Goal: Task Accomplishment & Management: Manage account settings

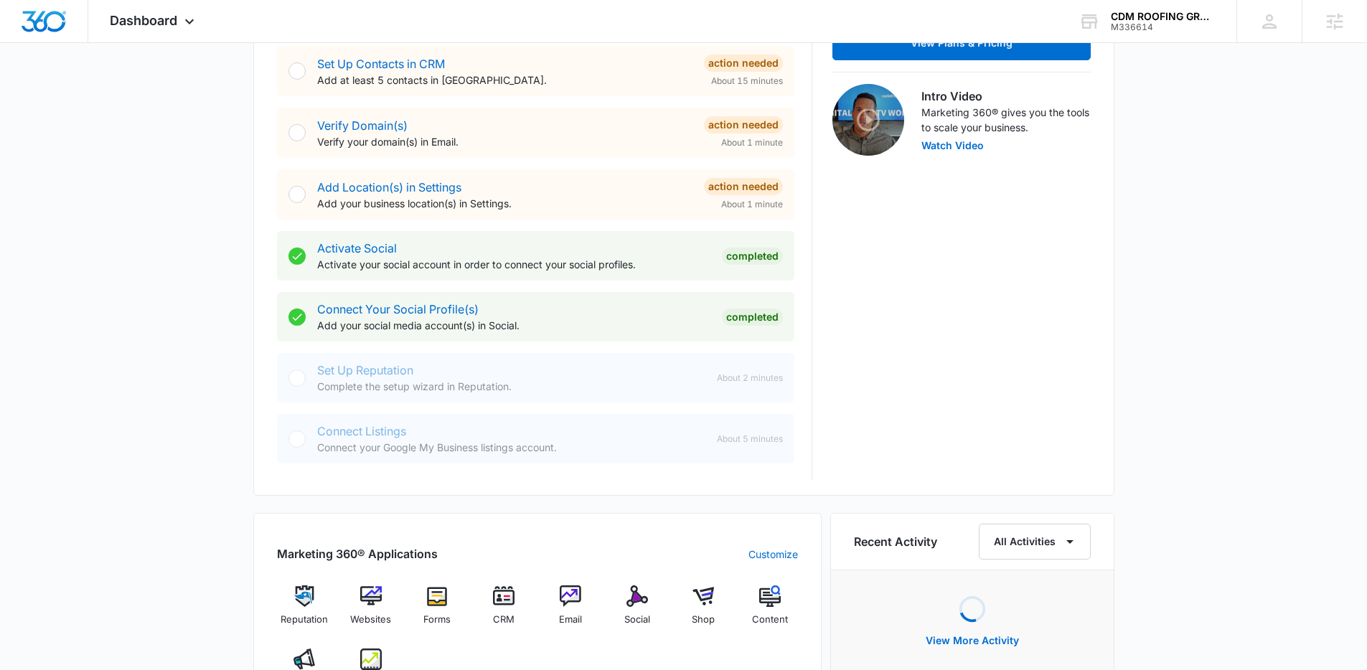
scroll to position [546, 0]
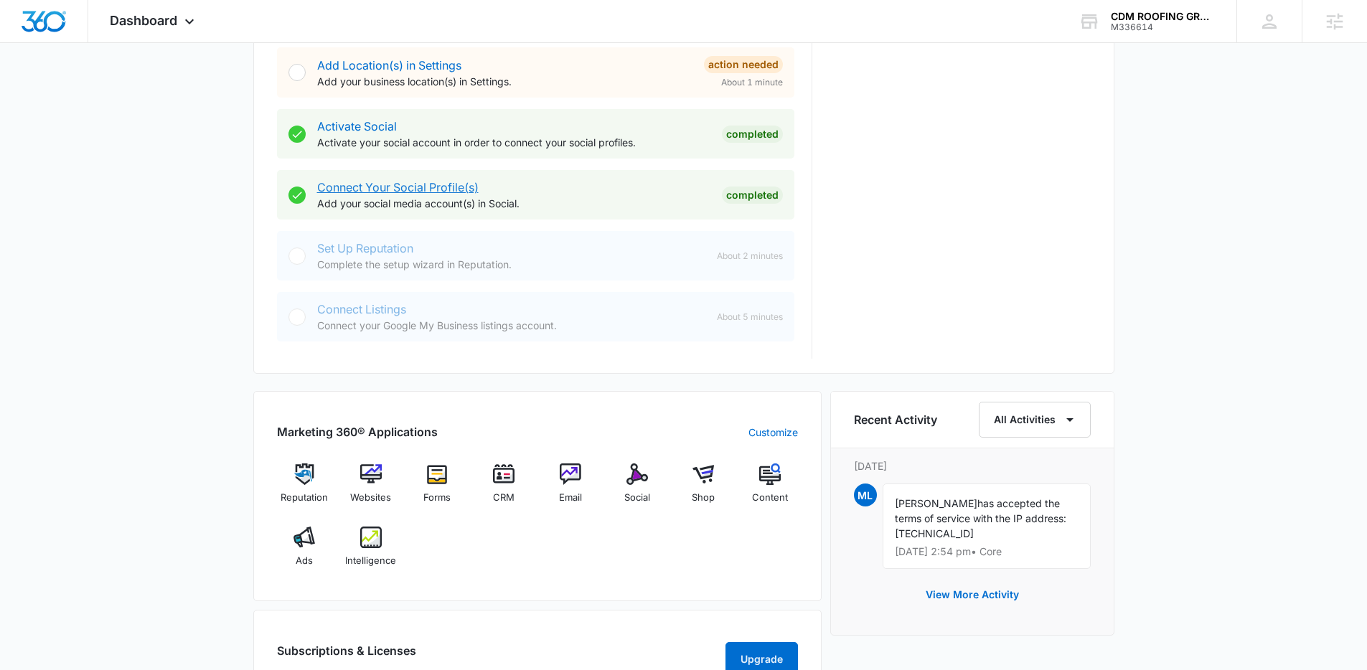
click at [466, 191] on link "Connect Your Social Profile(s)" at bounding box center [397, 187] width 161 height 14
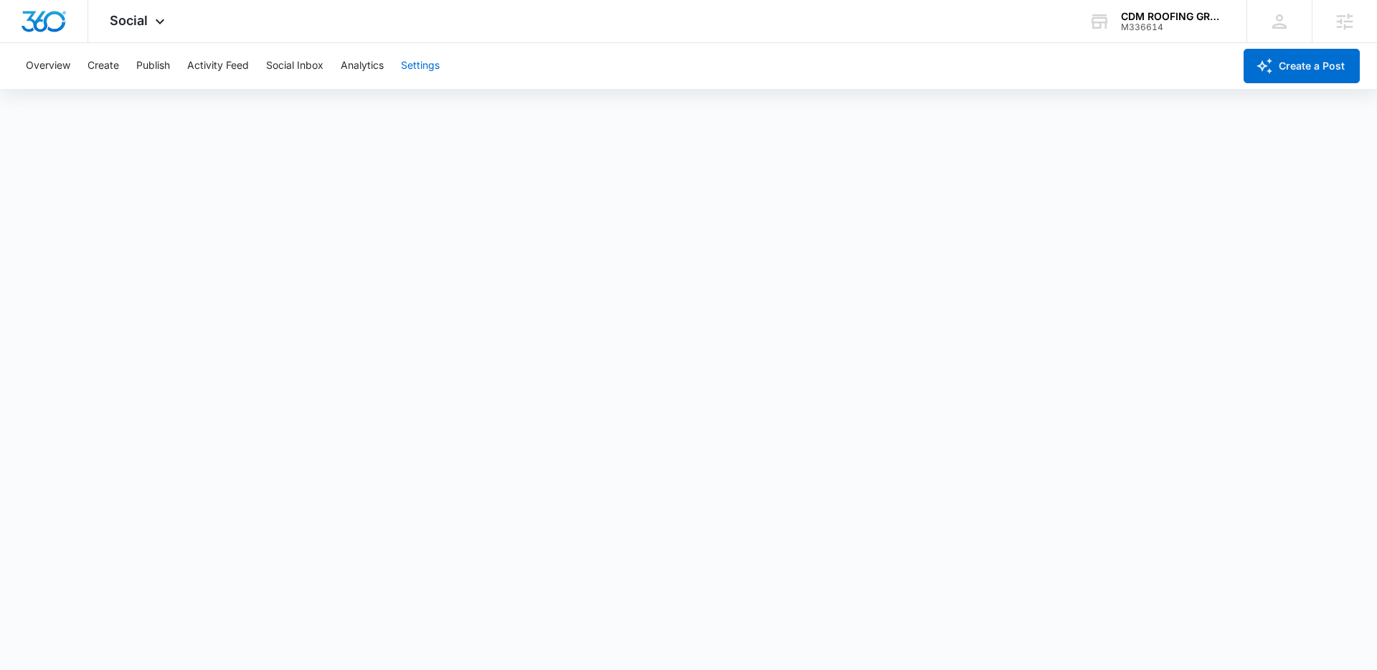
click at [433, 63] on button "Settings" at bounding box center [420, 66] width 39 height 46
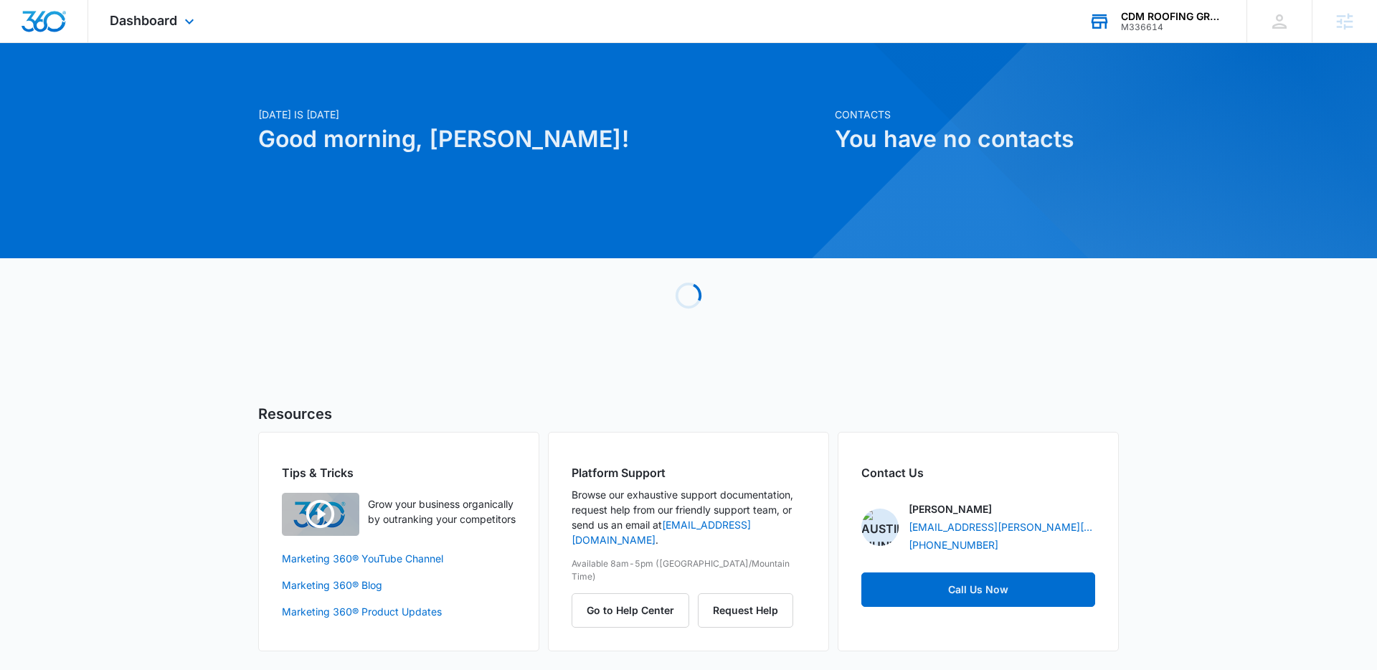
click at [1172, 22] on div "M336614" at bounding box center [1173, 27] width 105 height 10
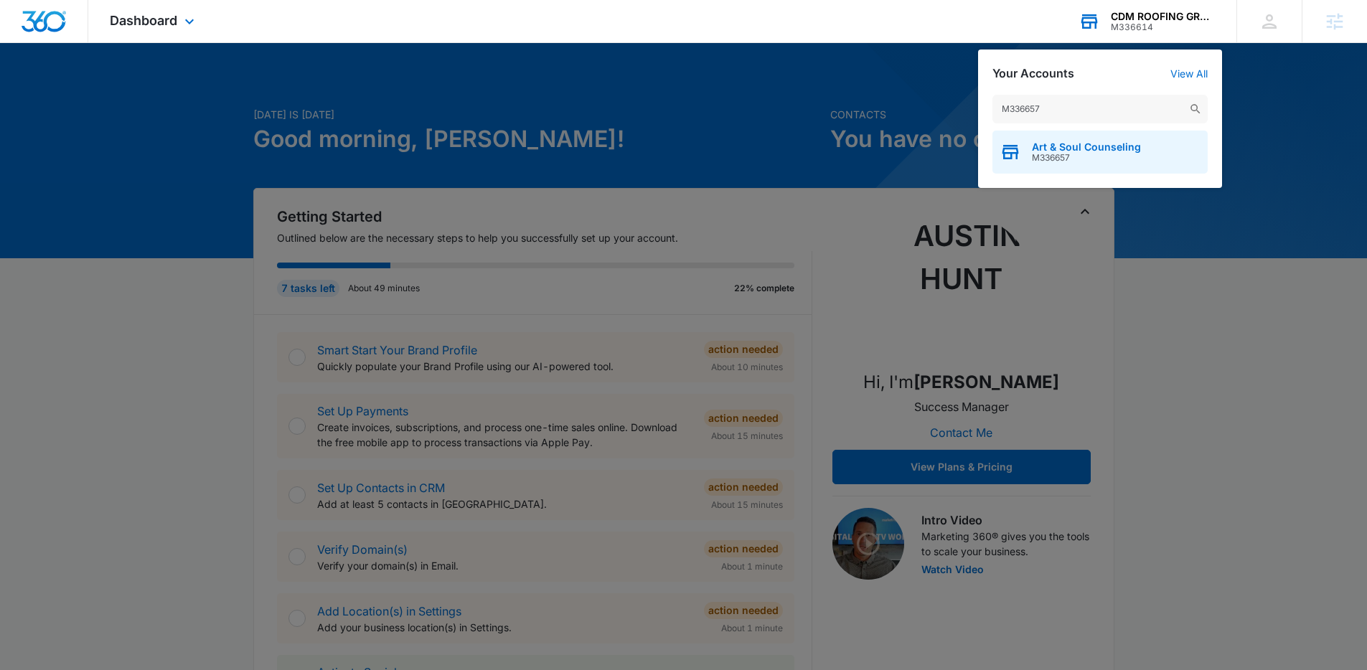
type input "M336657"
click at [1083, 143] on span "Art & Soul Counseling" at bounding box center [1086, 146] width 109 height 11
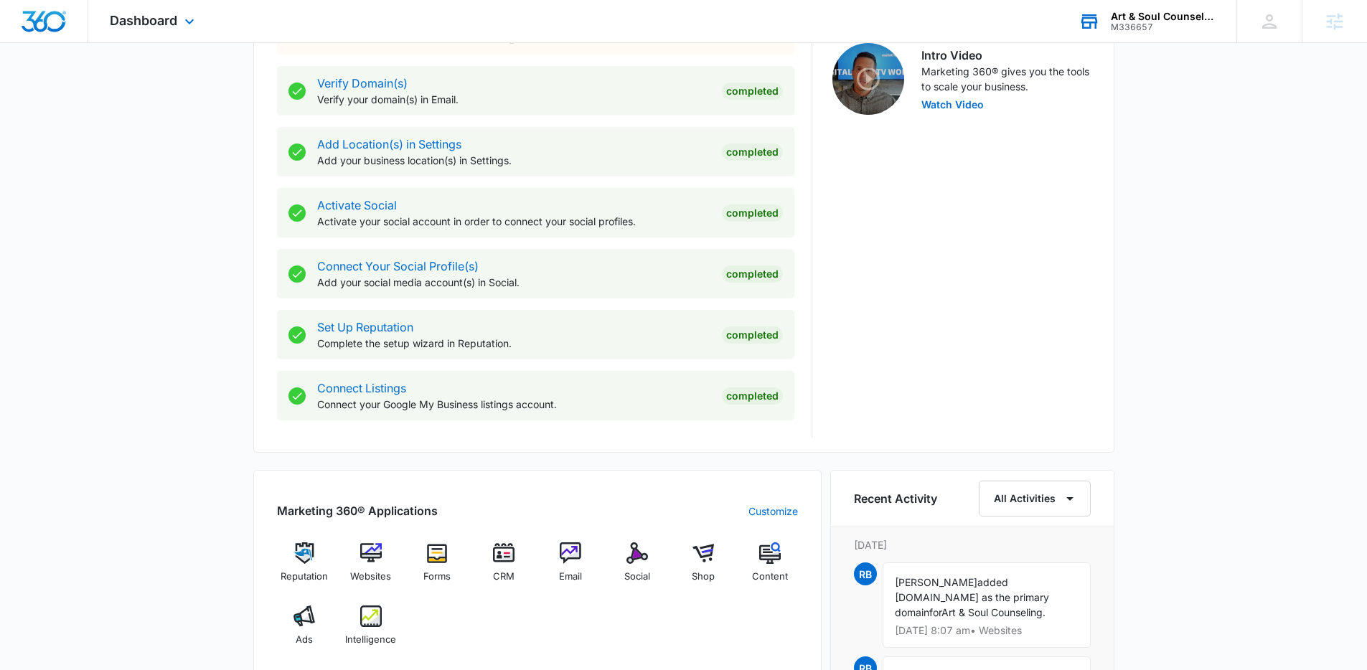
scroll to position [476, 0]
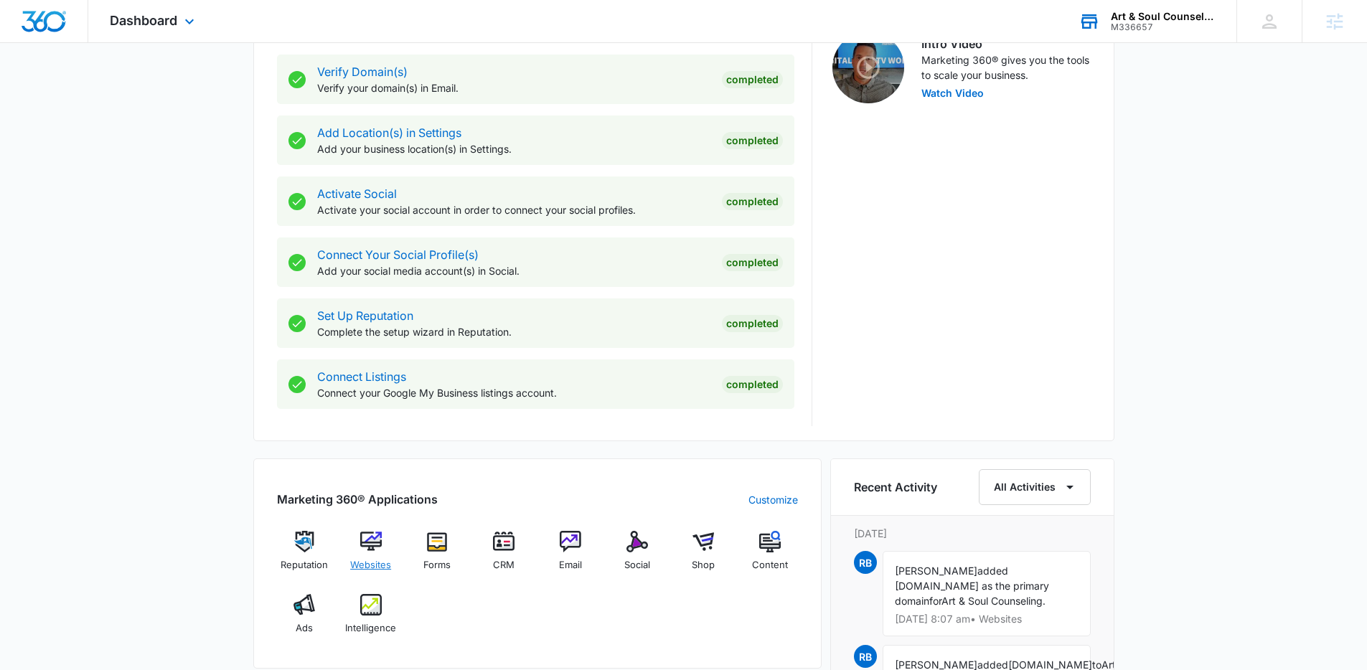
click at [364, 567] on span "Websites" at bounding box center [370, 565] width 41 height 14
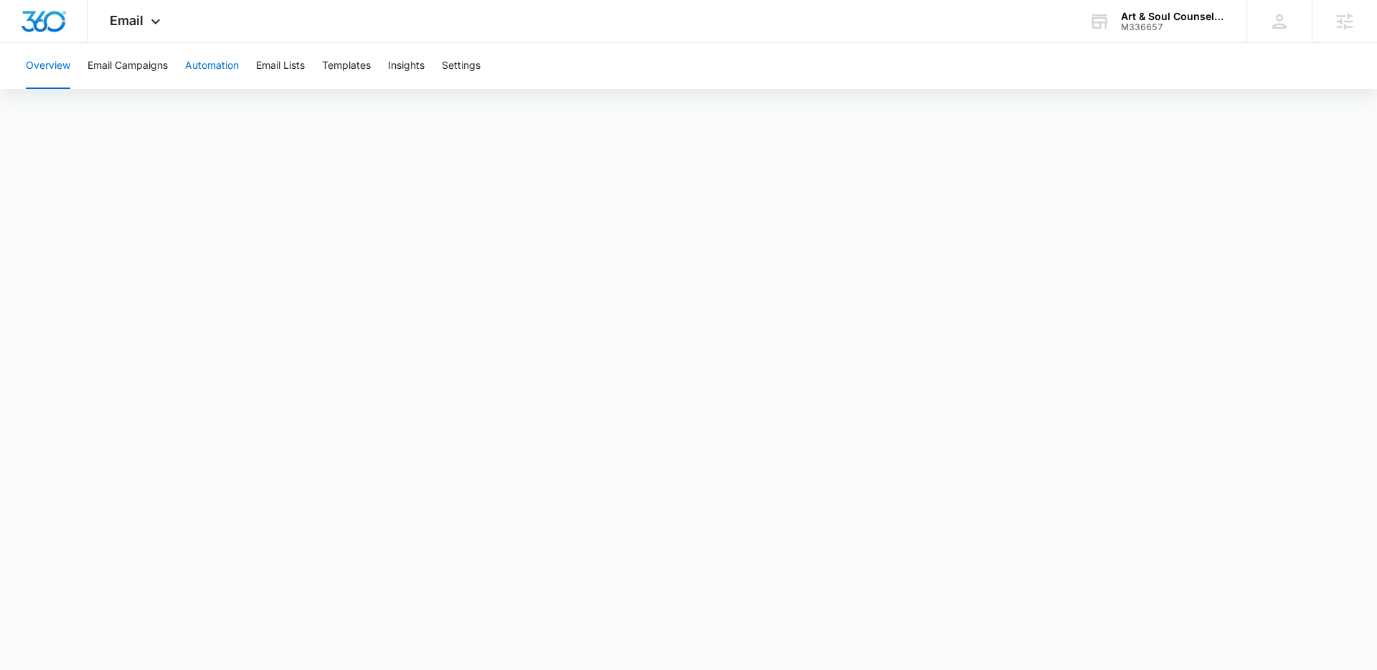
click at [234, 65] on button "Automation" at bounding box center [212, 66] width 54 height 46
click at [152, 23] on icon at bounding box center [155, 24] width 9 height 5
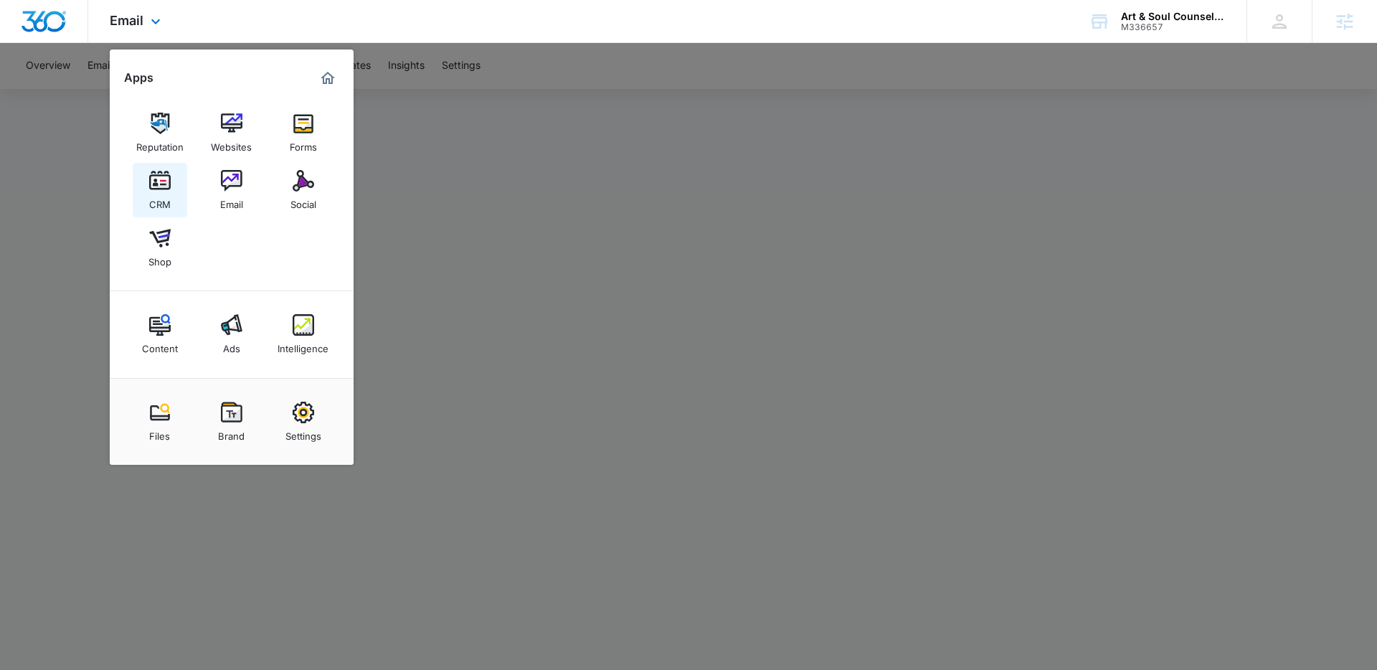
click at [161, 176] on img at bounding box center [160, 181] width 22 height 22
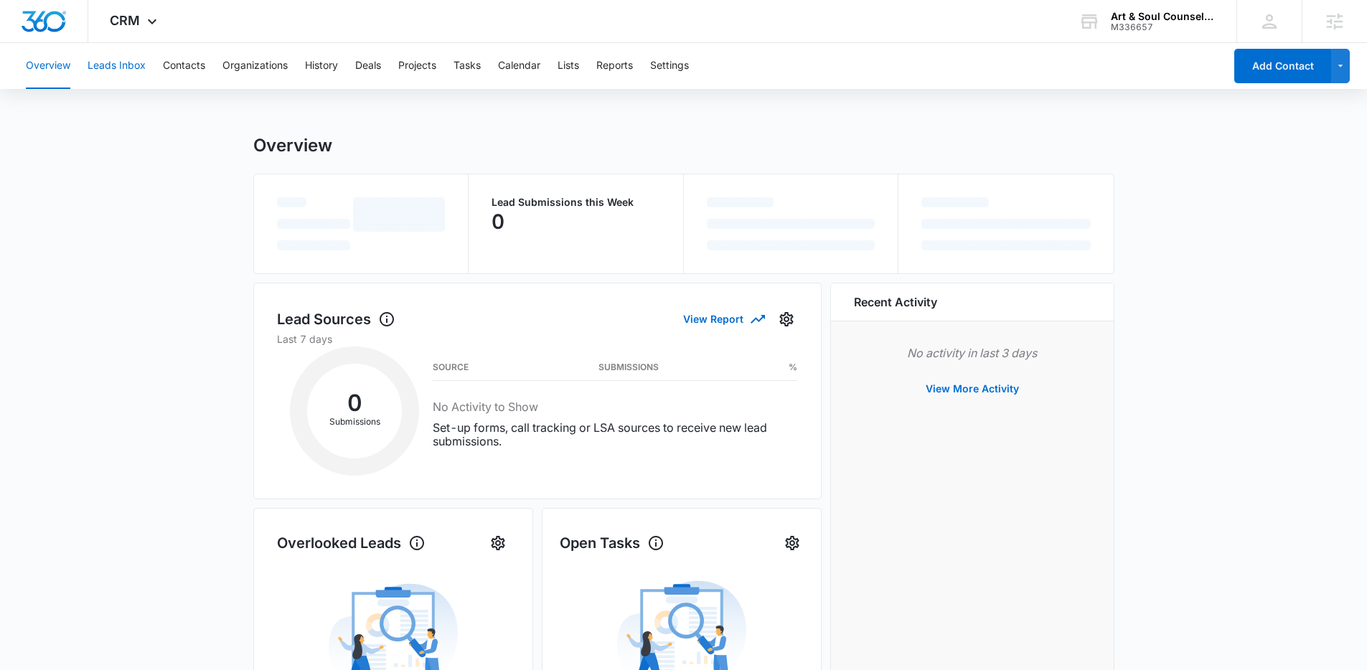
click at [108, 61] on button "Leads Inbox" at bounding box center [117, 66] width 58 height 46
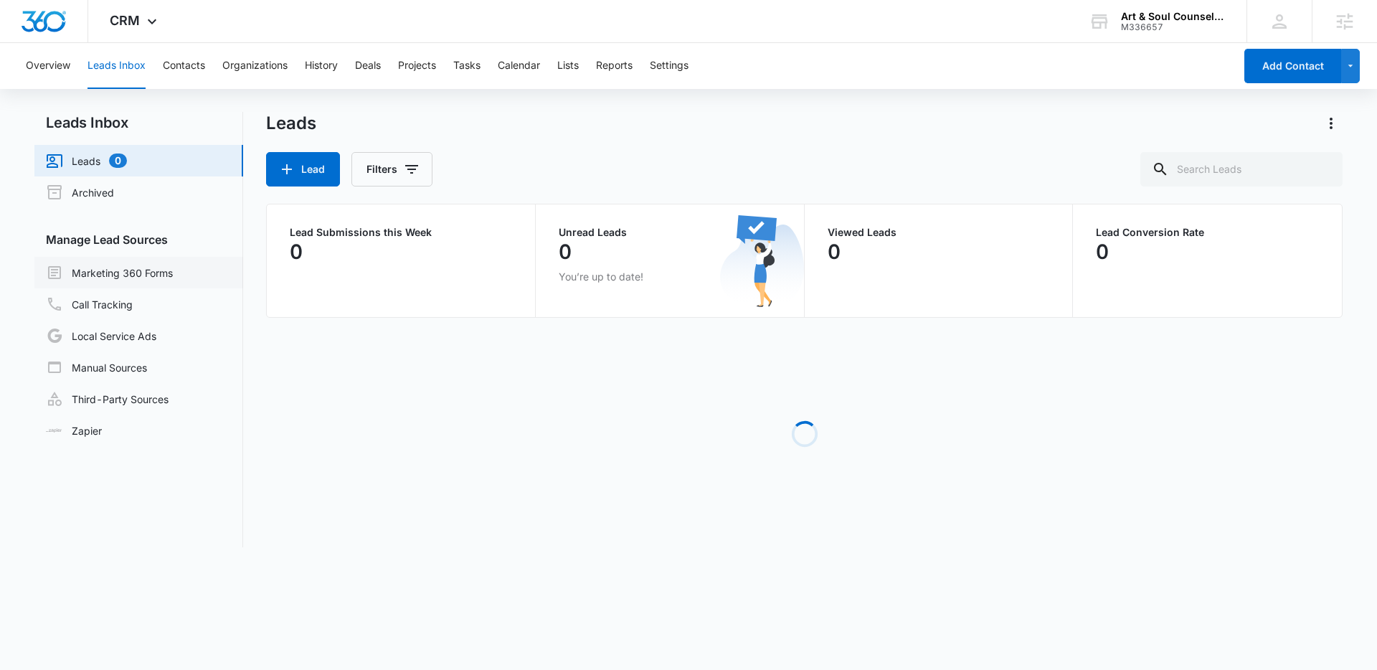
click at [140, 271] on link "Marketing 360 Forms" at bounding box center [109, 272] width 127 height 17
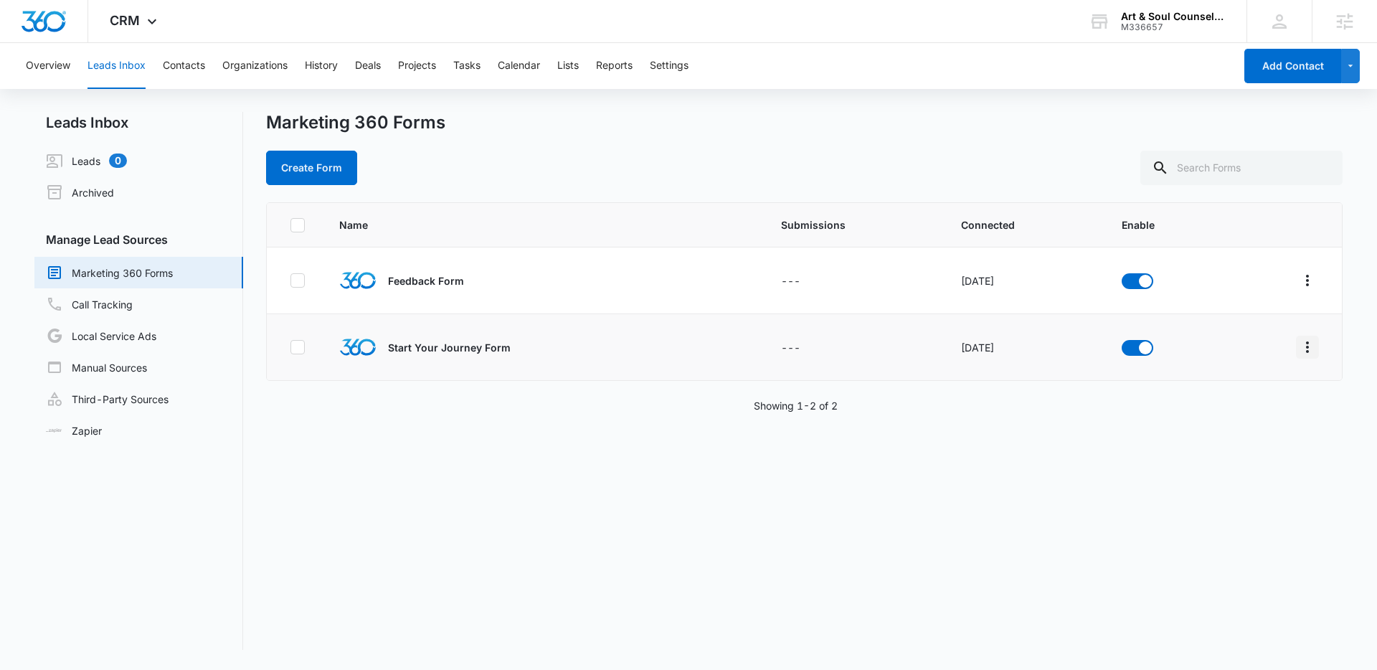
click at [1299, 344] on icon "Overflow Menu" at bounding box center [1307, 347] width 17 height 17
click at [1258, 430] on div "Field Mapping" at bounding box center [1232, 430] width 81 height 10
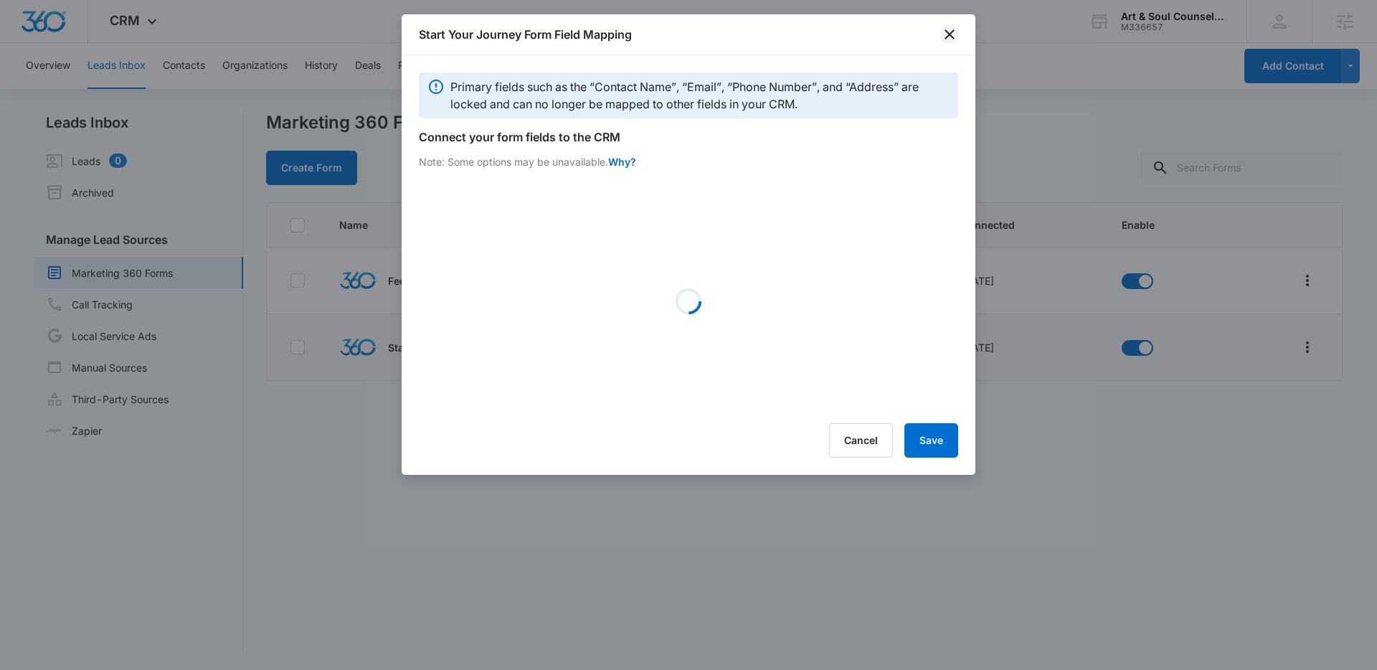
click at [955, 34] on icon "close" at bounding box center [949, 34] width 17 height 17
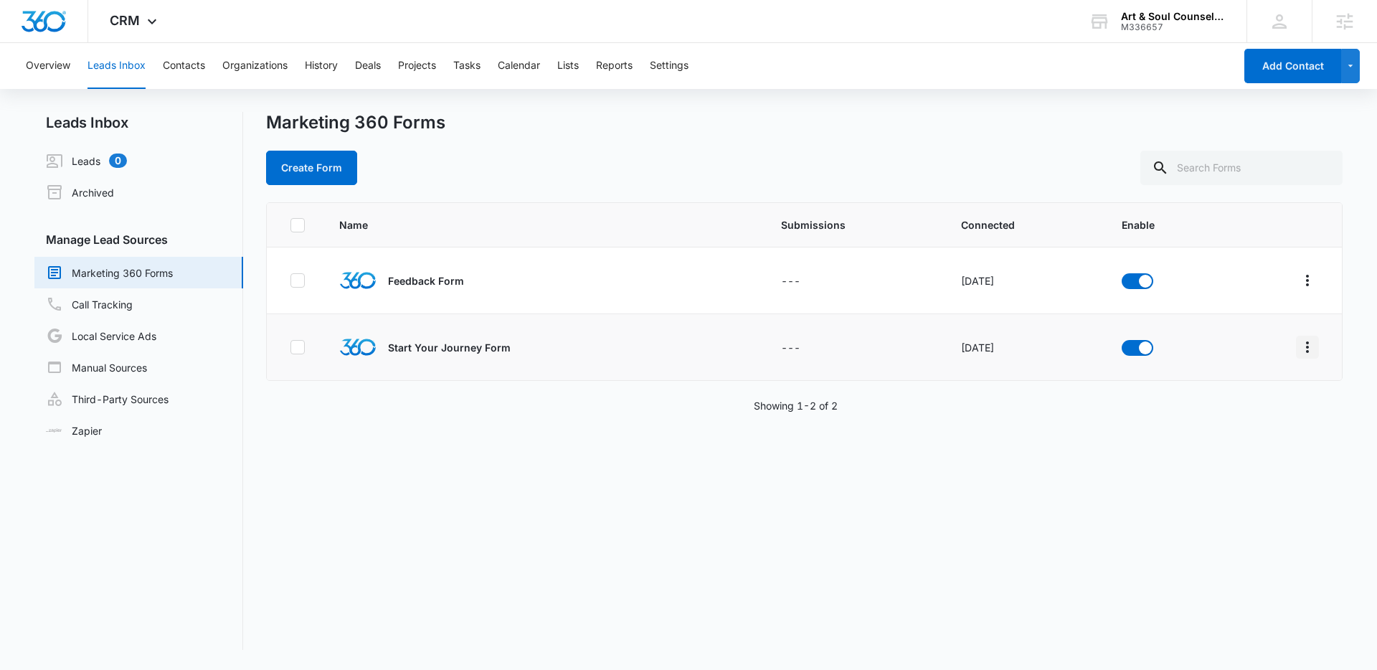
click at [1301, 349] on icon "Overflow Menu" at bounding box center [1307, 347] width 17 height 17
click at [1242, 433] on div "Field Mapping" at bounding box center [1232, 430] width 81 height 10
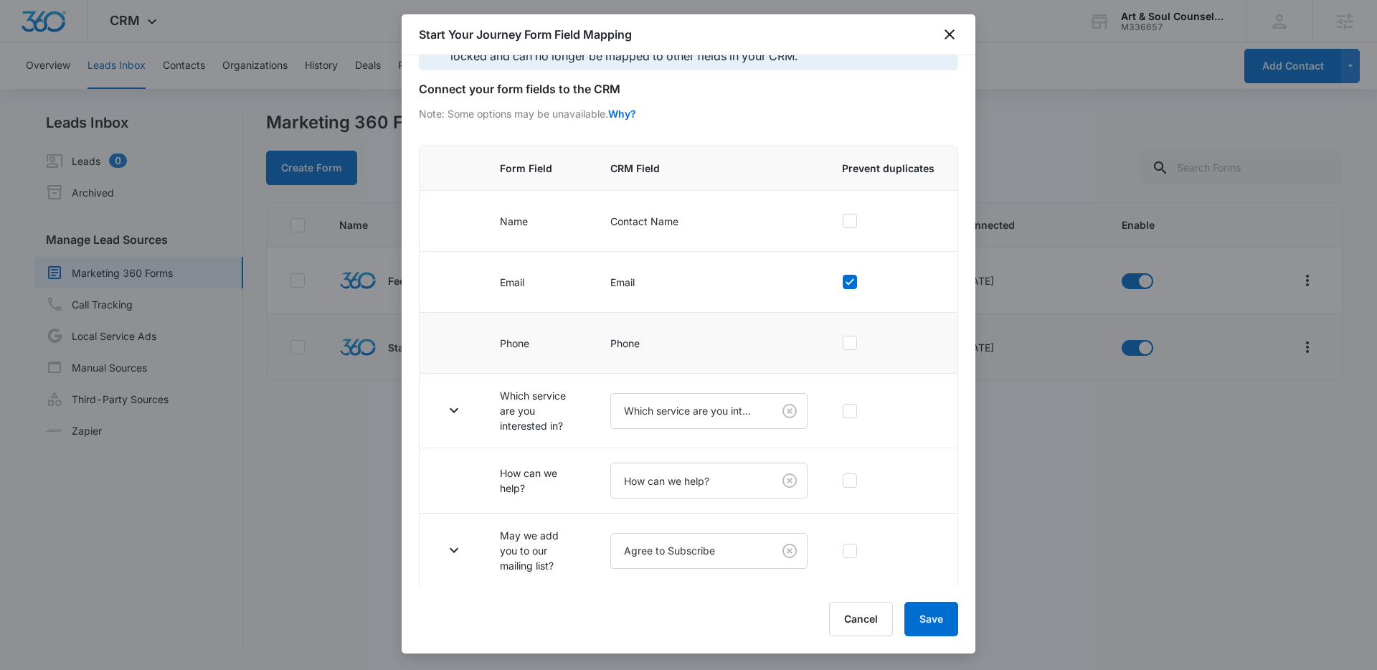
scroll to position [49, 0]
click at [456, 417] on icon "button" at bounding box center [454, 409] width 17 height 17
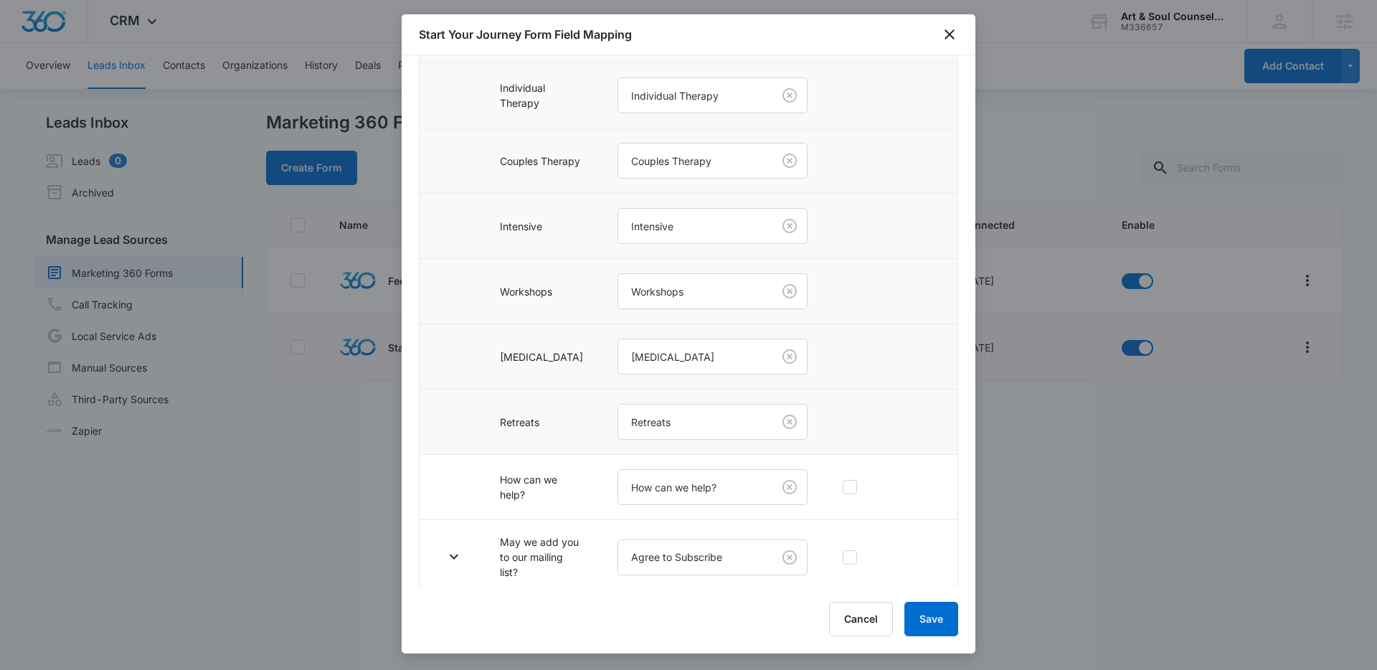
scroll to position [506, 0]
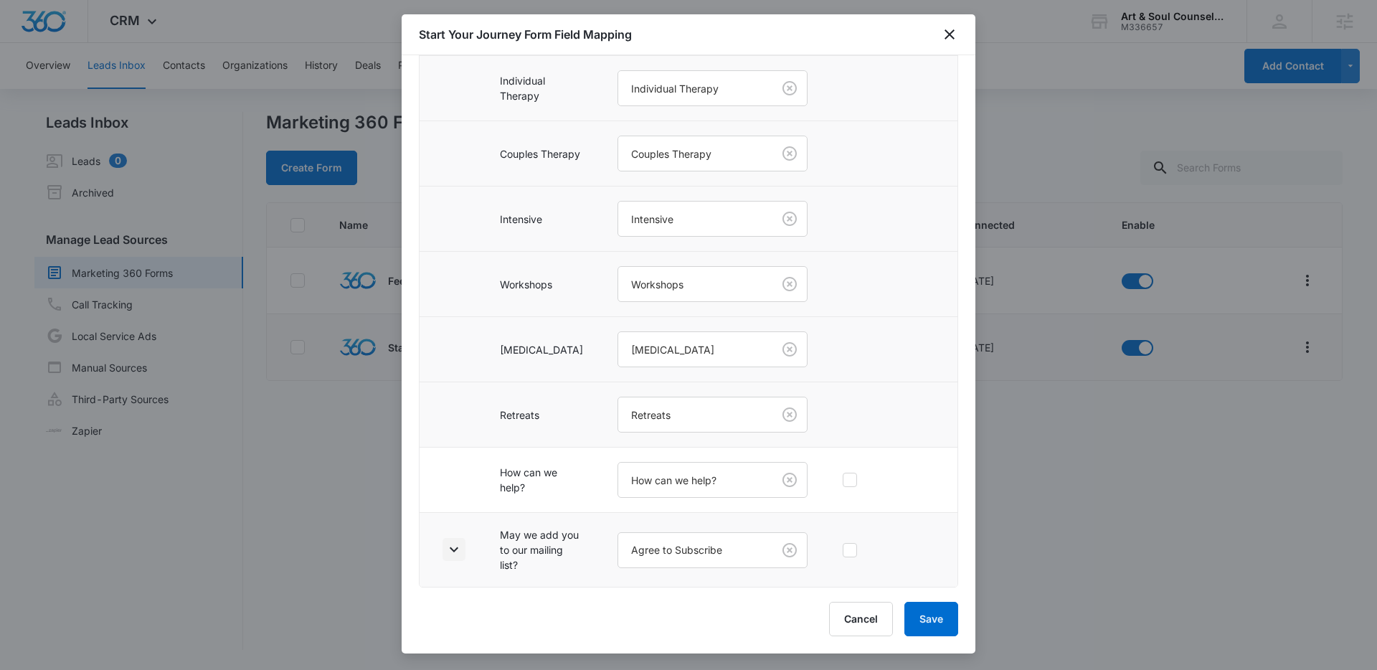
click at [458, 554] on icon "button" at bounding box center [454, 549] width 17 height 17
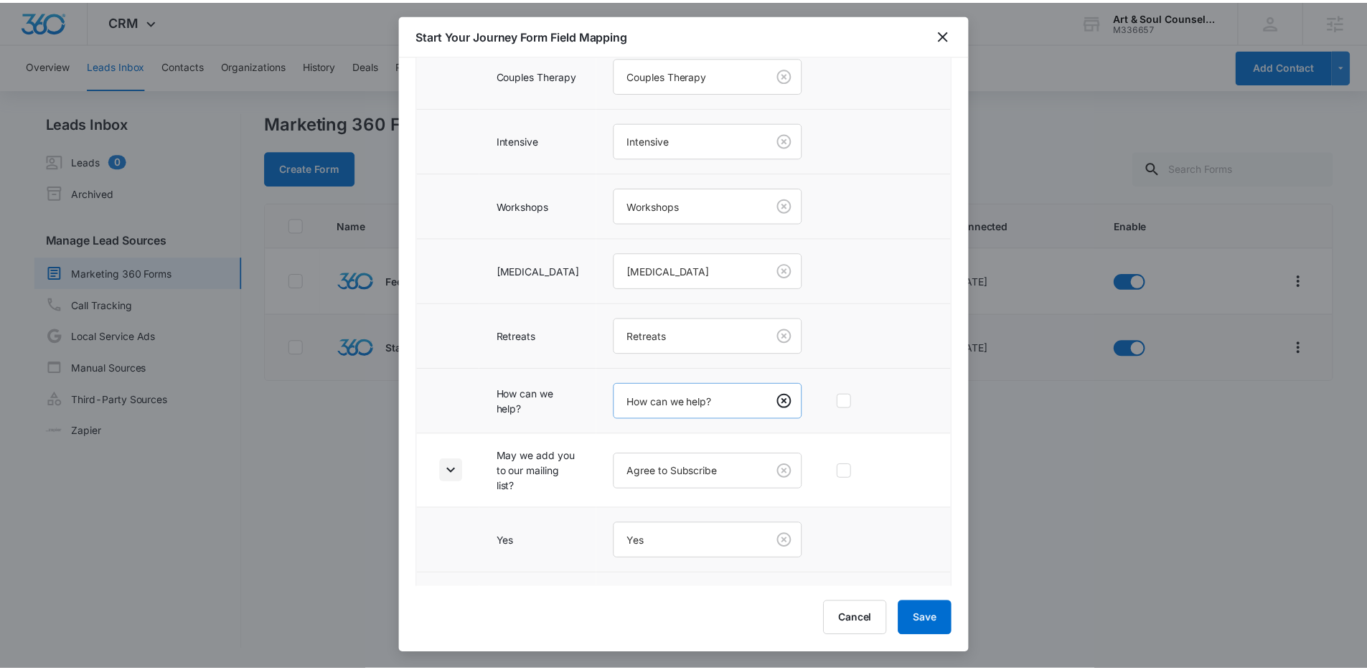
scroll to position [636, 0]
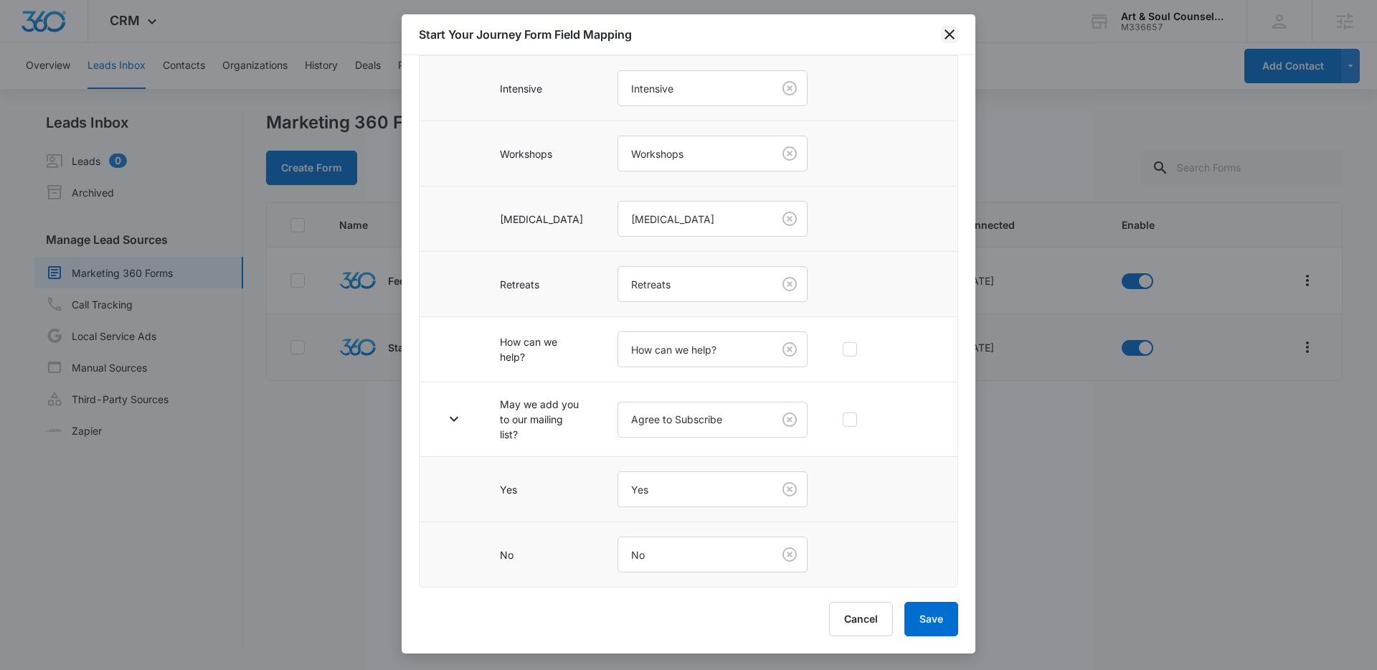
click at [948, 32] on icon "close" at bounding box center [950, 34] width 10 height 10
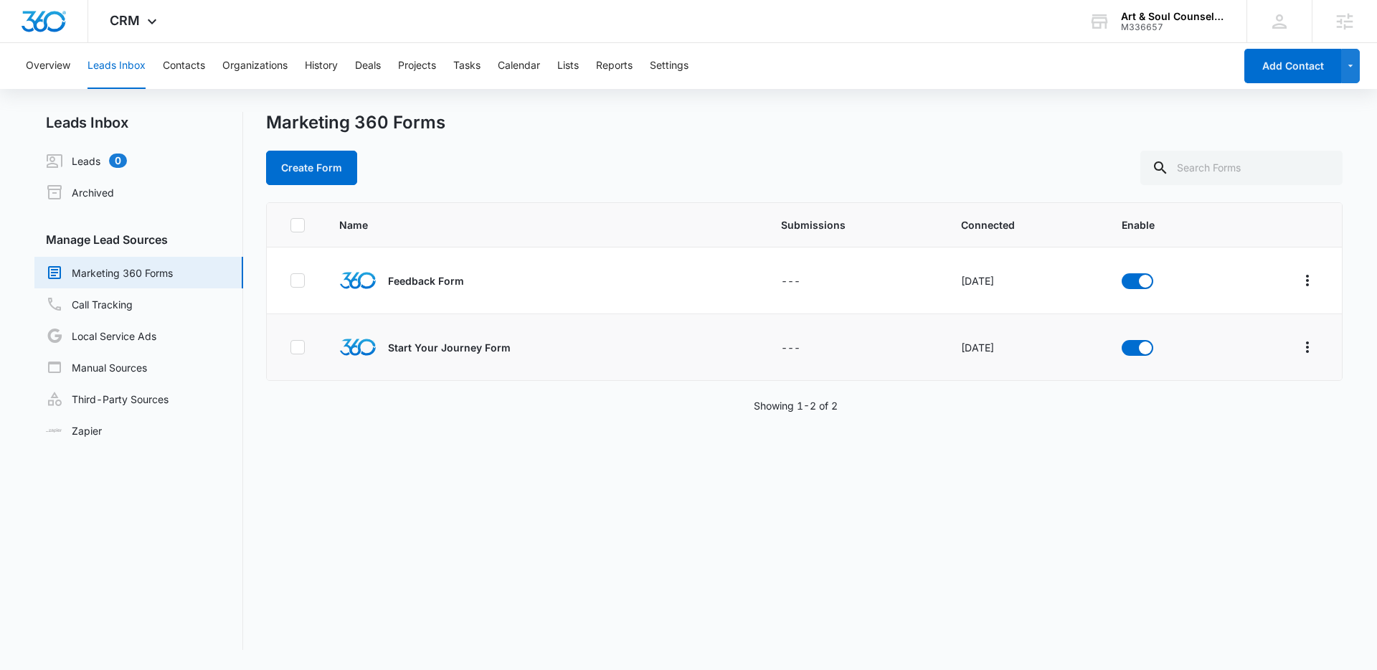
click at [837, 128] on div "Marketing 360 Forms" at bounding box center [804, 123] width 1077 height 22
click at [124, 11] on div "CRM Apps Reputation Websites Forms CRM Email Social Shop Content Ads Intelligen…" at bounding box center [135, 21] width 94 height 42
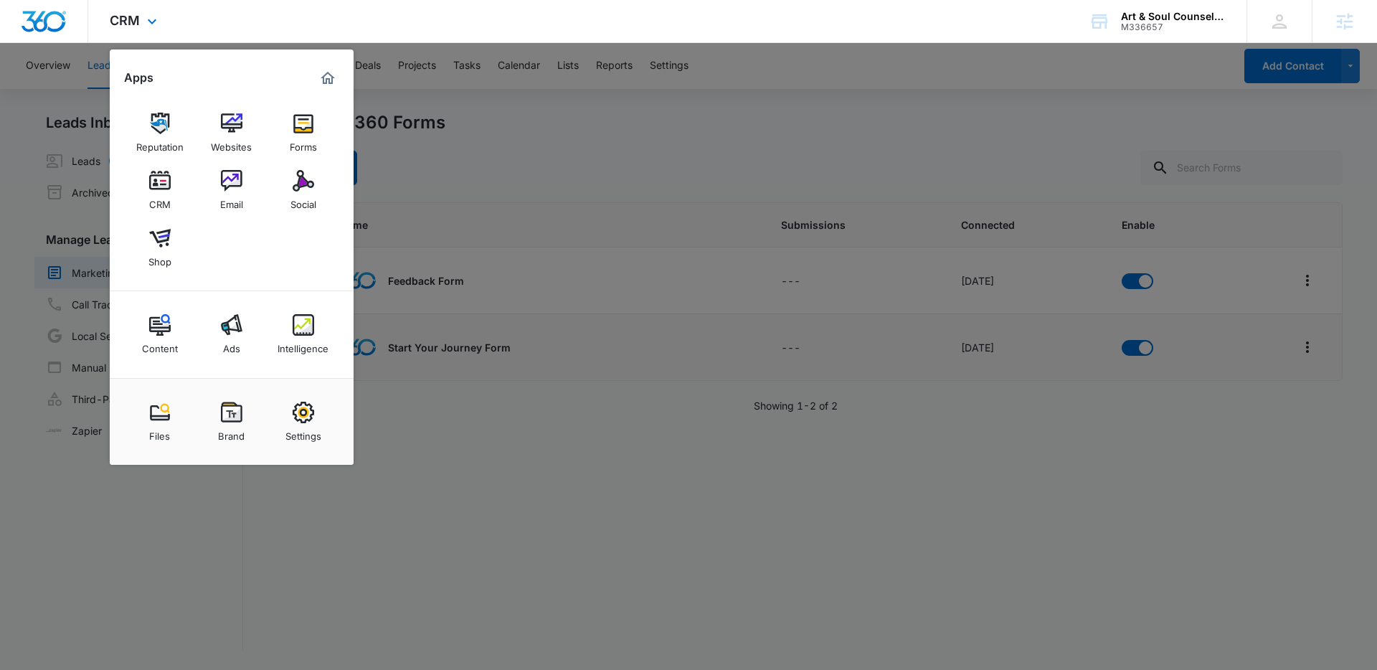
click at [241, 238] on div "Reputation Websites Forms CRM Email Social Shop" at bounding box center [232, 191] width 244 height 202
click at [764, 130] on div at bounding box center [688, 335] width 1377 height 670
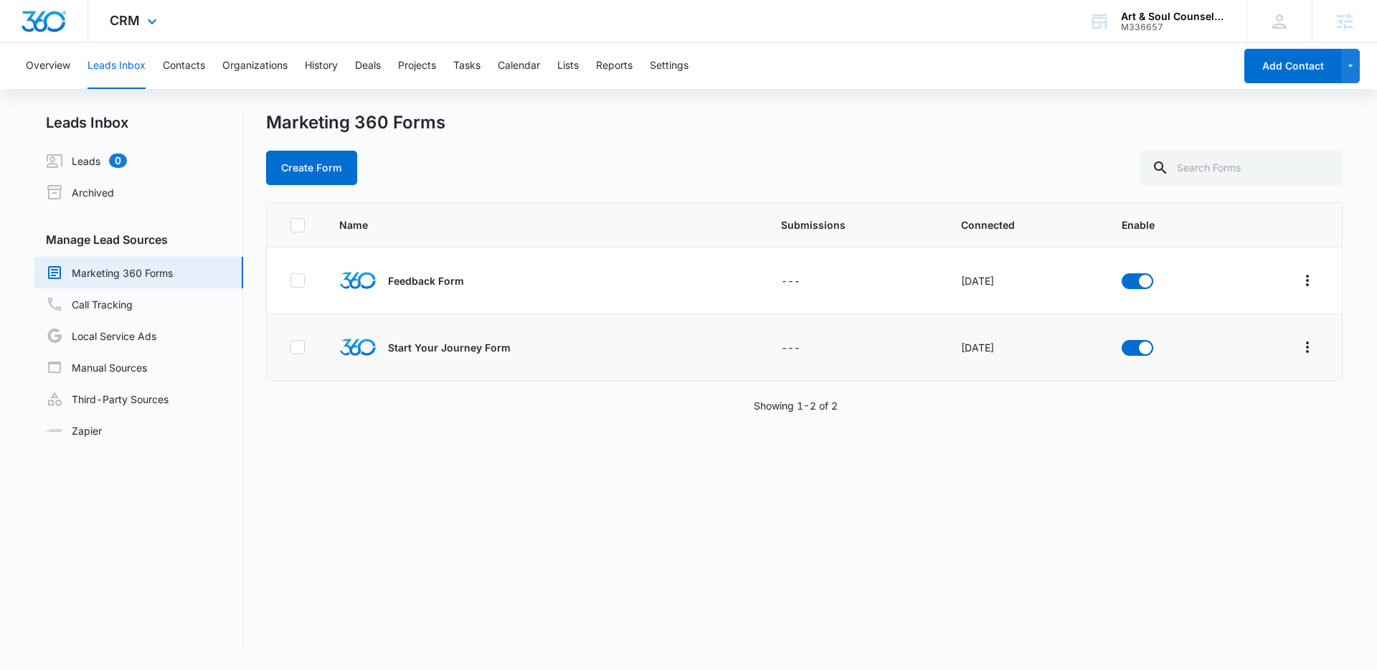
click at [57, 27] on img "Dashboard" at bounding box center [44, 22] width 46 height 22
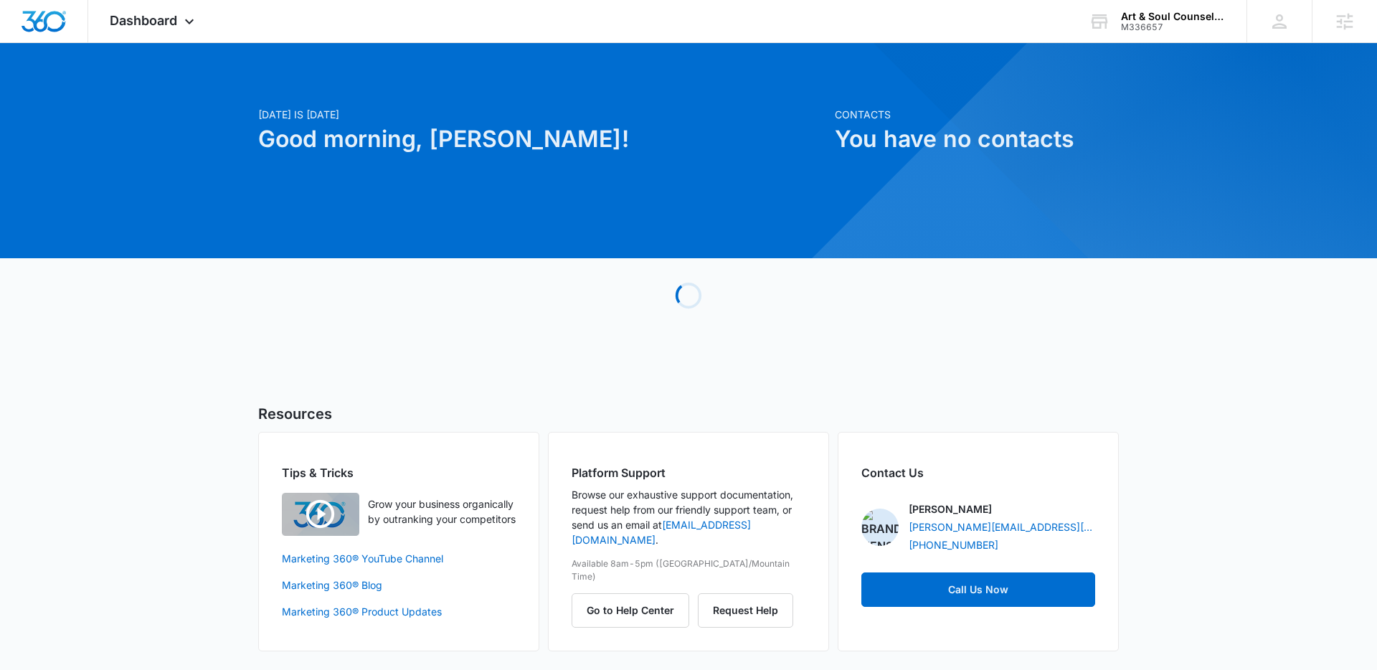
click at [1309, 311] on div "[DATE] is [DATE] Good morning, [PERSON_NAME]! Contacts You have no contacts Loa…" at bounding box center [688, 365] width 1377 height 608
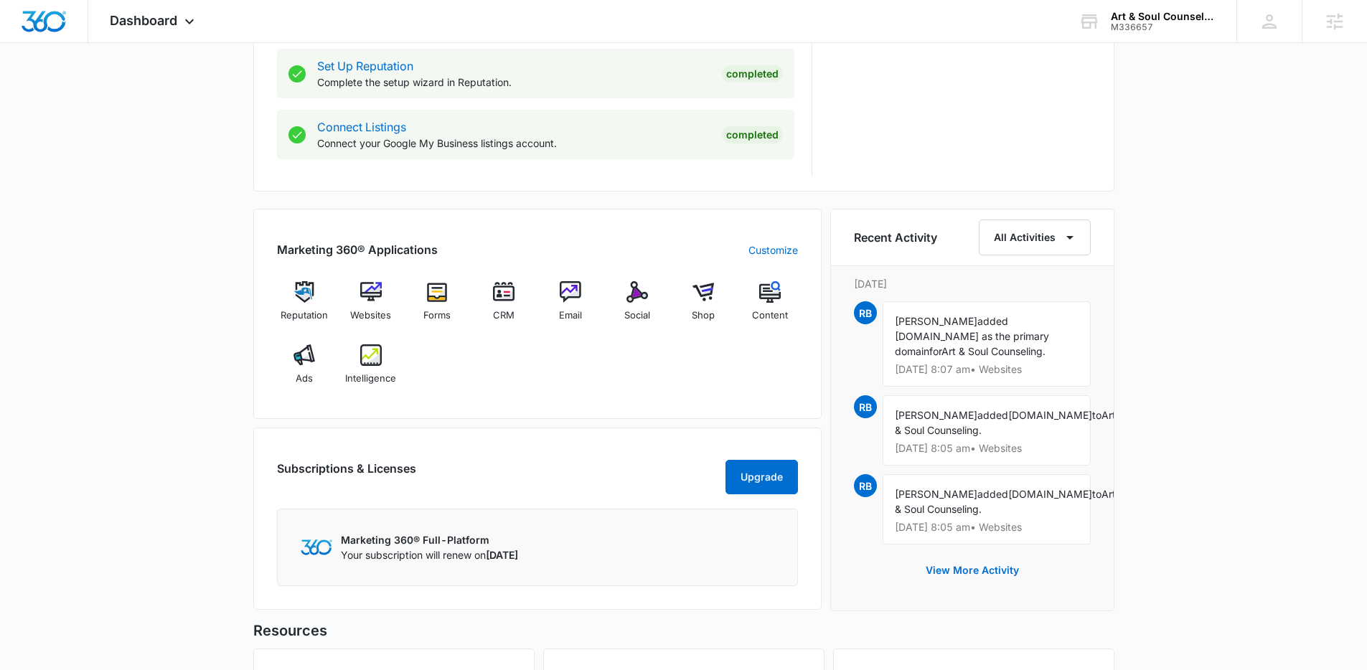
scroll to position [800, 0]
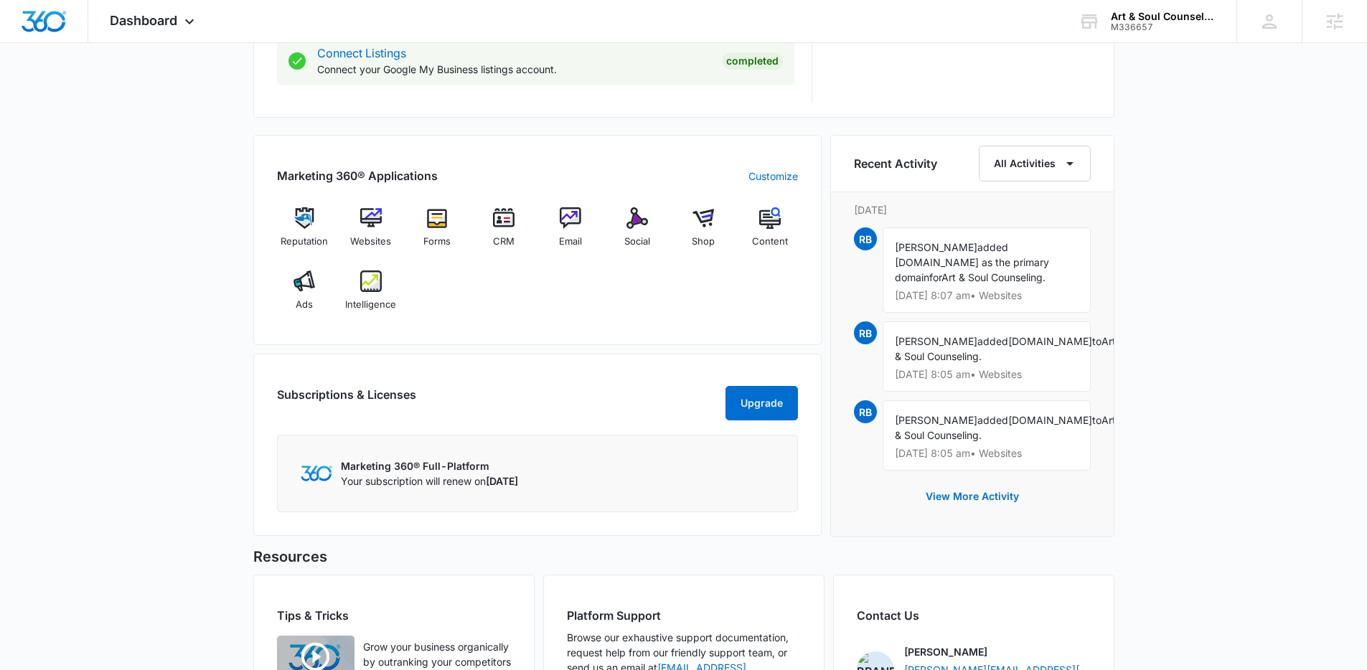
click at [1231, 324] on div "[DATE] is [DATE] Good morning, [PERSON_NAME]! Contacts You have no contacts Get…" at bounding box center [683, 36] width 1367 height 1550
click at [1228, 324] on div "[DATE] is [DATE] Good morning, [PERSON_NAME]! Contacts You have no contacts Get…" at bounding box center [683, 36] width 1367 height 1550
